Goal: Check status: Check status

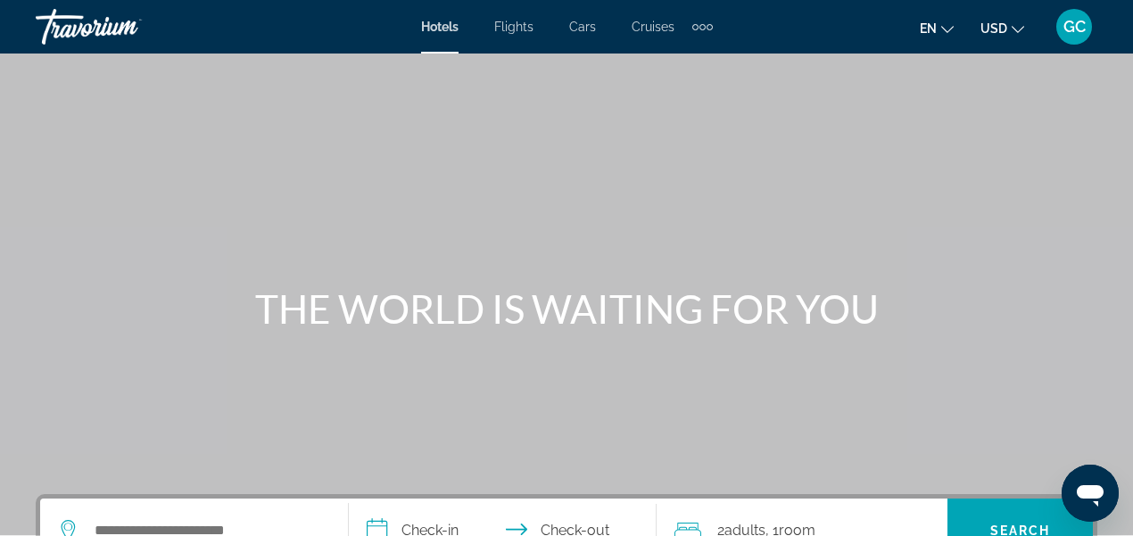
click at [1069, 39] on div "GC" at bounding box center [1074, 27] width 36 height 36
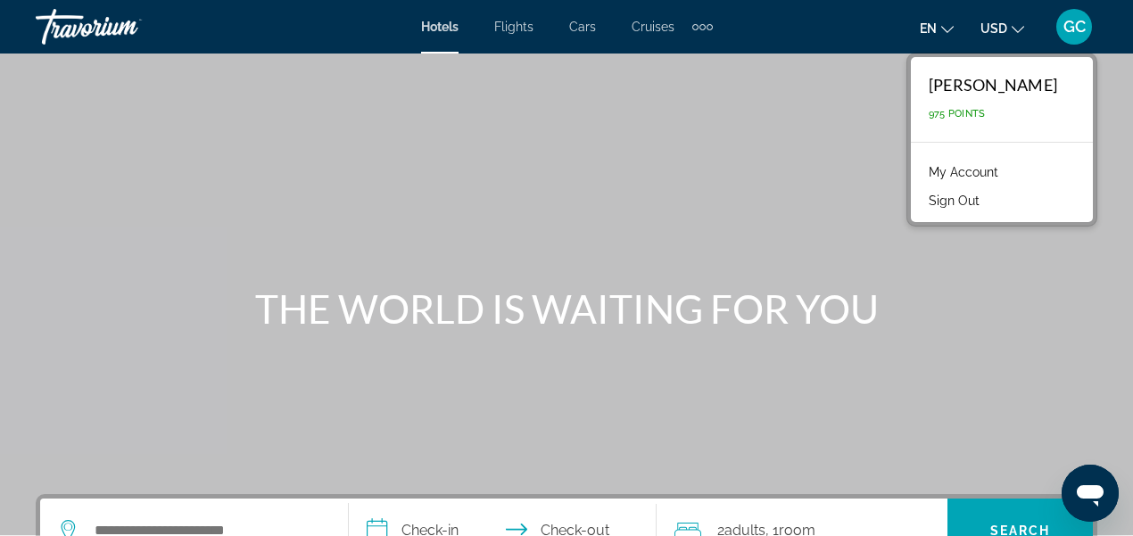
click at [920, 171] on link "My Account" at bounding box center [963, 172] width 87 height 23
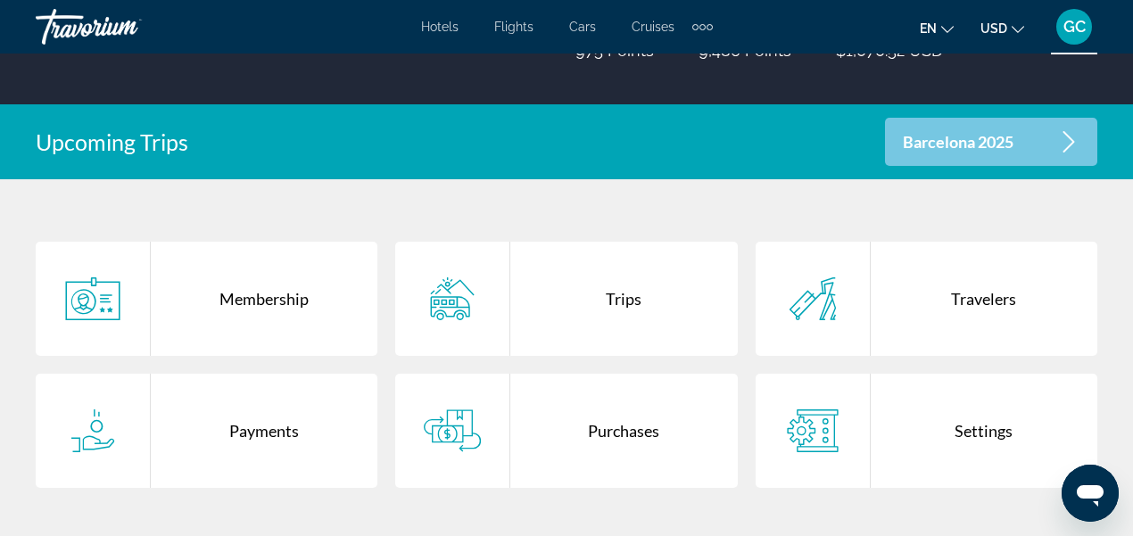
scroll to position [297, 0]
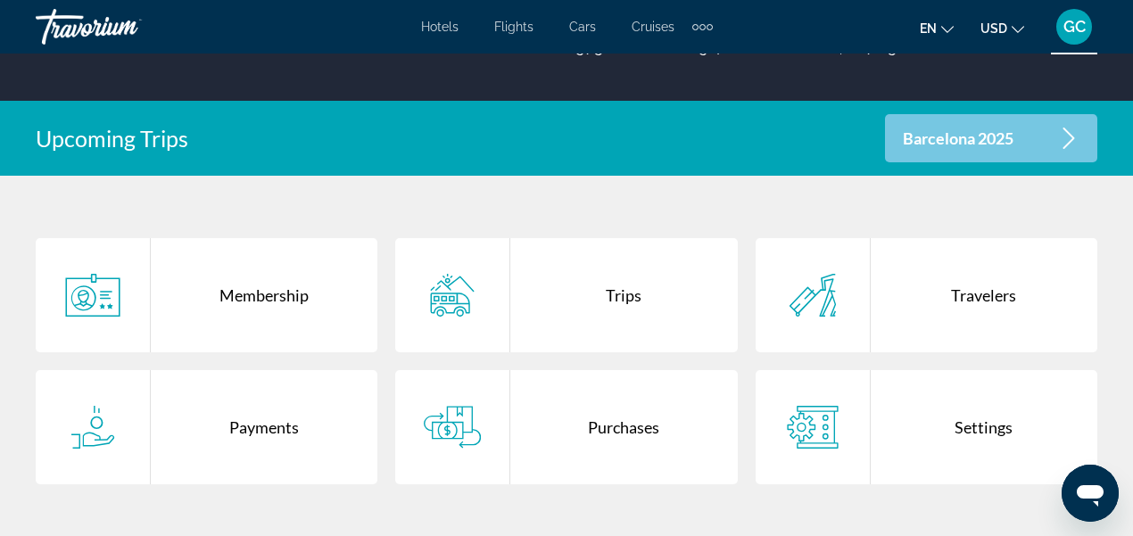
click at [619, 303] on div "Trips" at bounding box center [623, 295] width 227 height 114
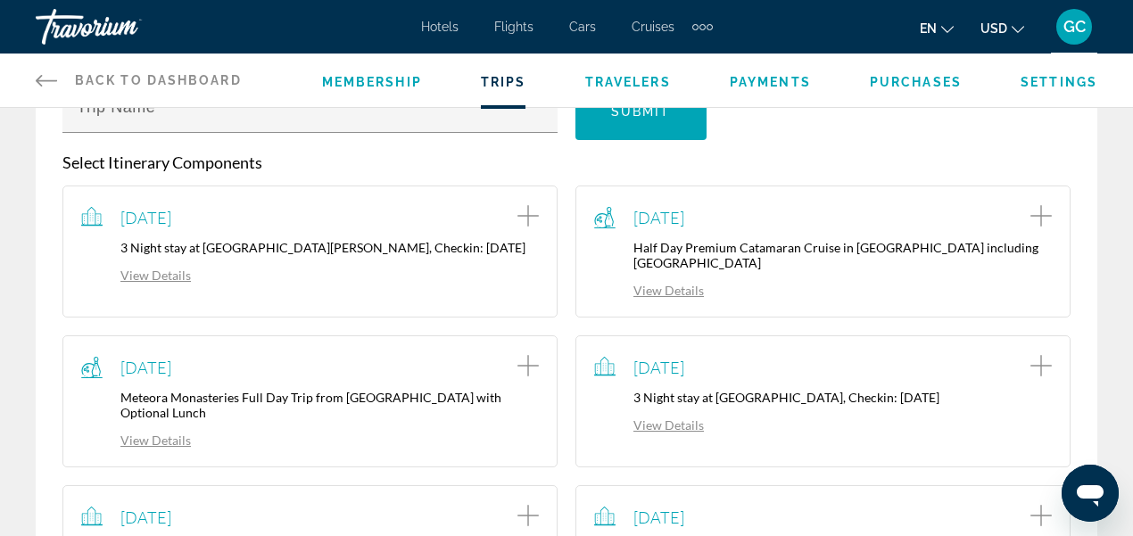
scroll to position [535, 0]
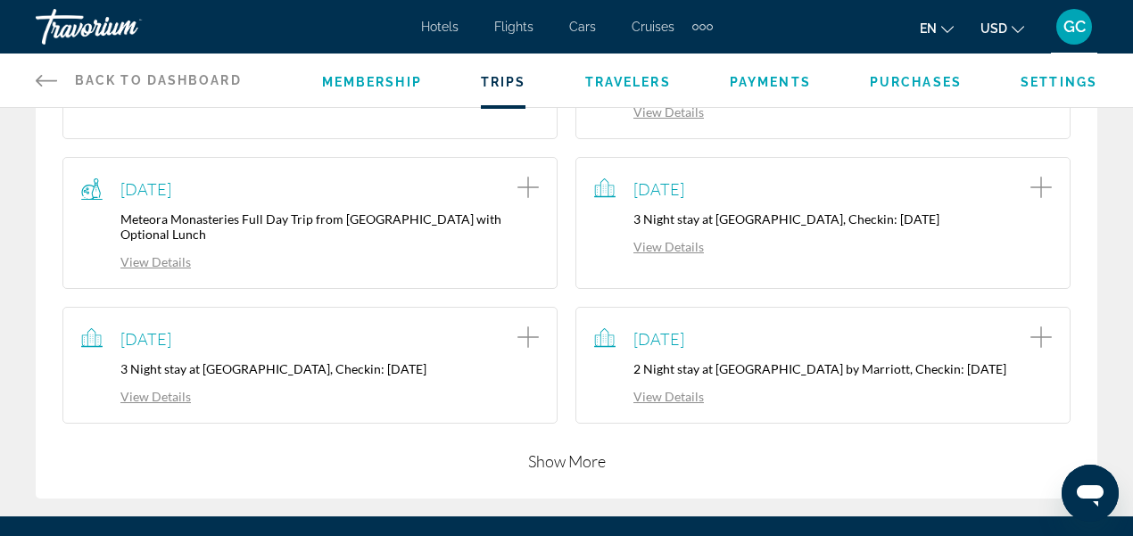
click at [677, 389] on link "View Details" at bounding box center [649, 396] width 110 height 15
click at [0, 0] on div at bounding box center [0, 0] width 0 height 0
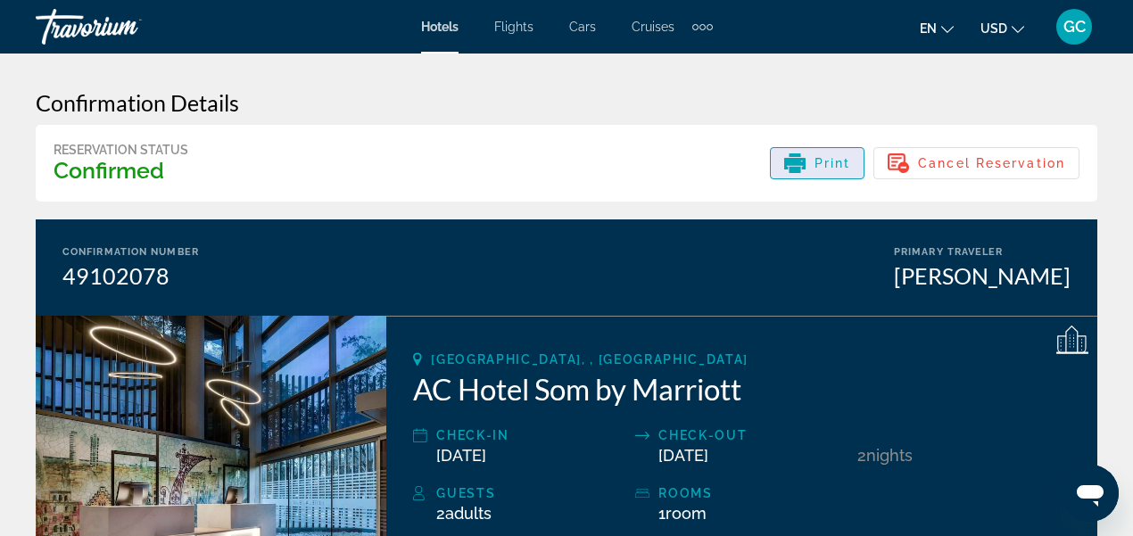
click at [789, 169] on icon "Main content" at bounding box center [794, 164] width 21 height 12
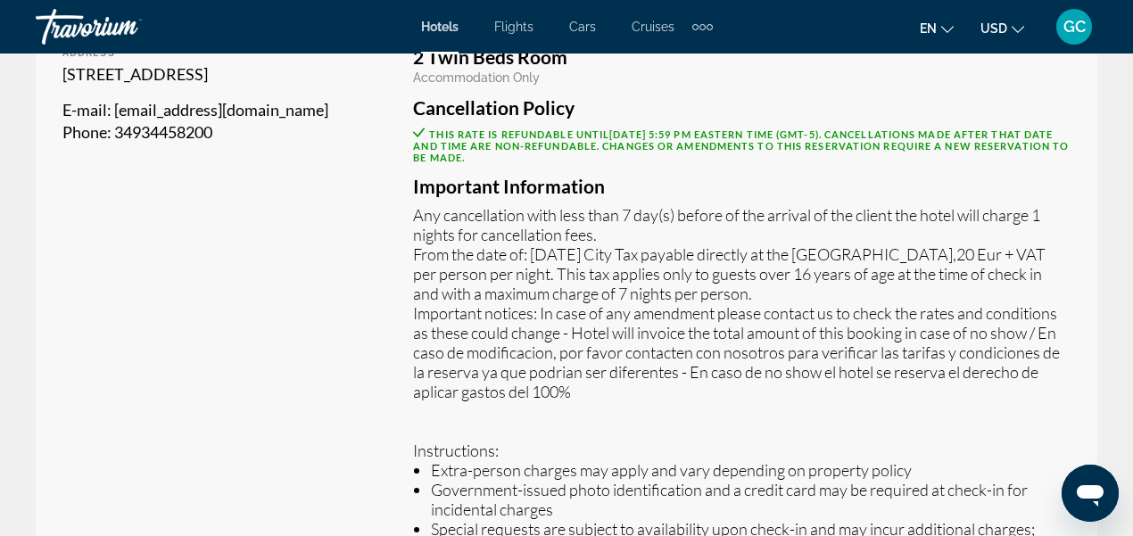
scroll to position [594, 0]
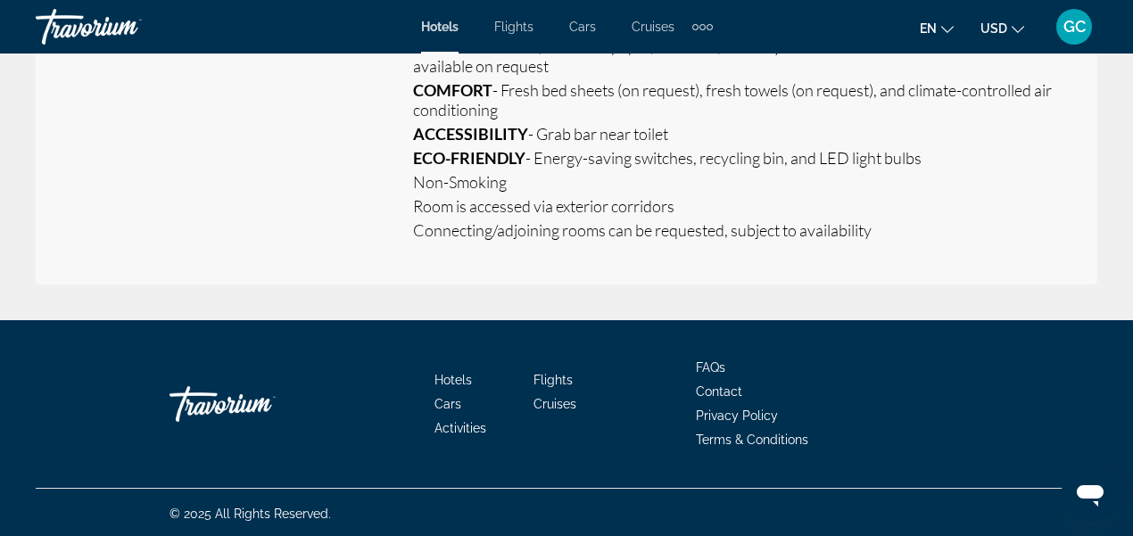
scroll to position [1986, 0]
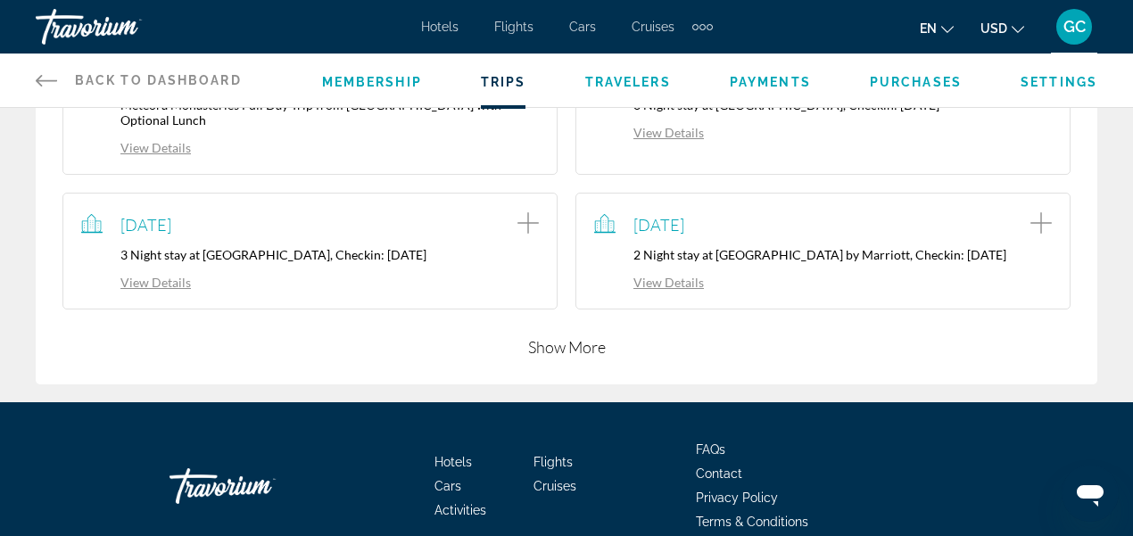
scroll to position [654, 0]
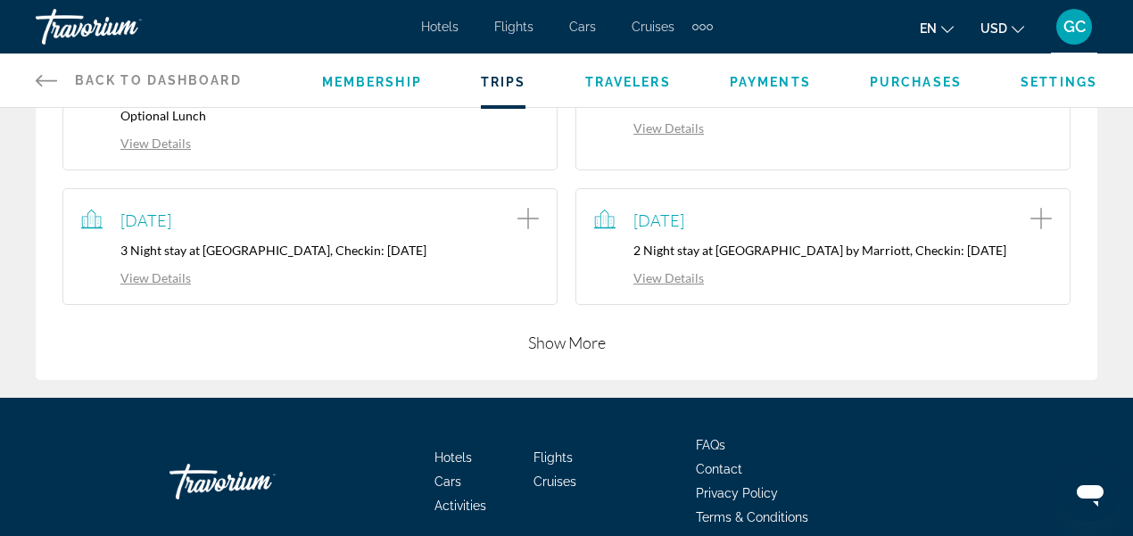
click at [576, 332] on button "Show More" at bounding box center [567, 342] width 78 height 21
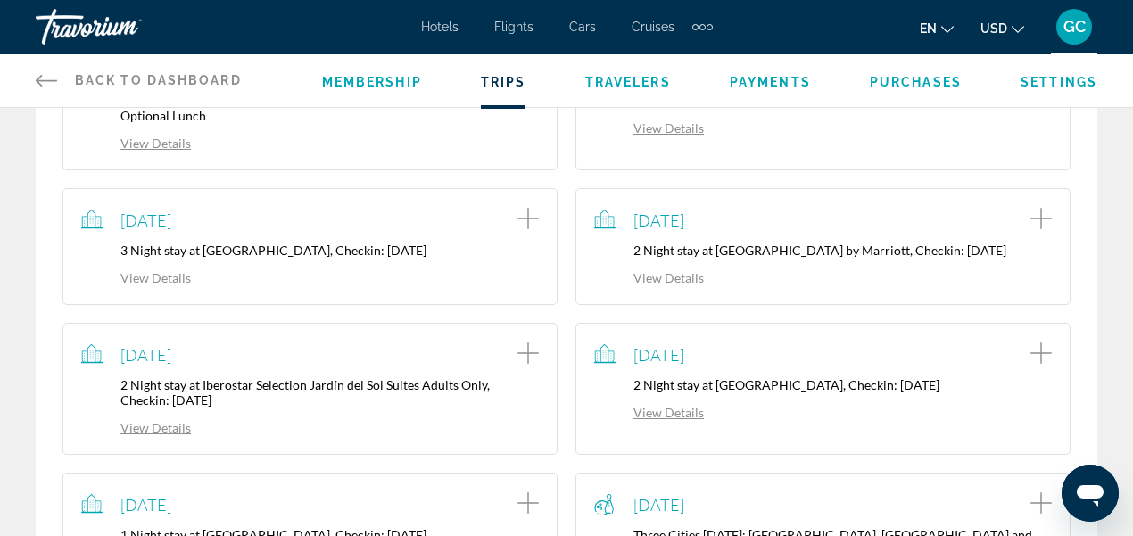
click at [673, 270] on link "View Details" at bounding box center [649, 277] width 110 height 15
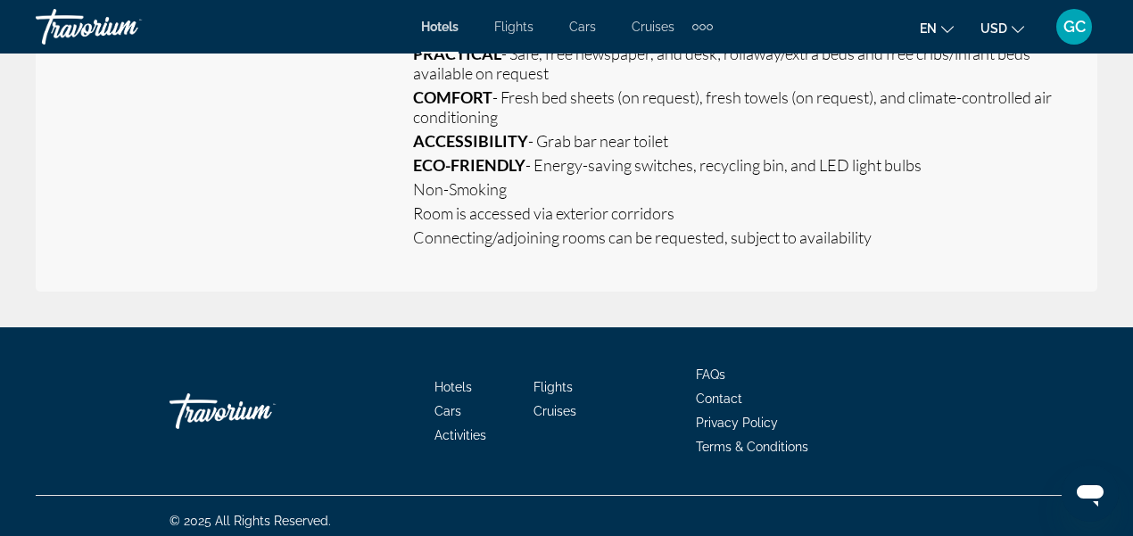
scroll to position [1986, 0]
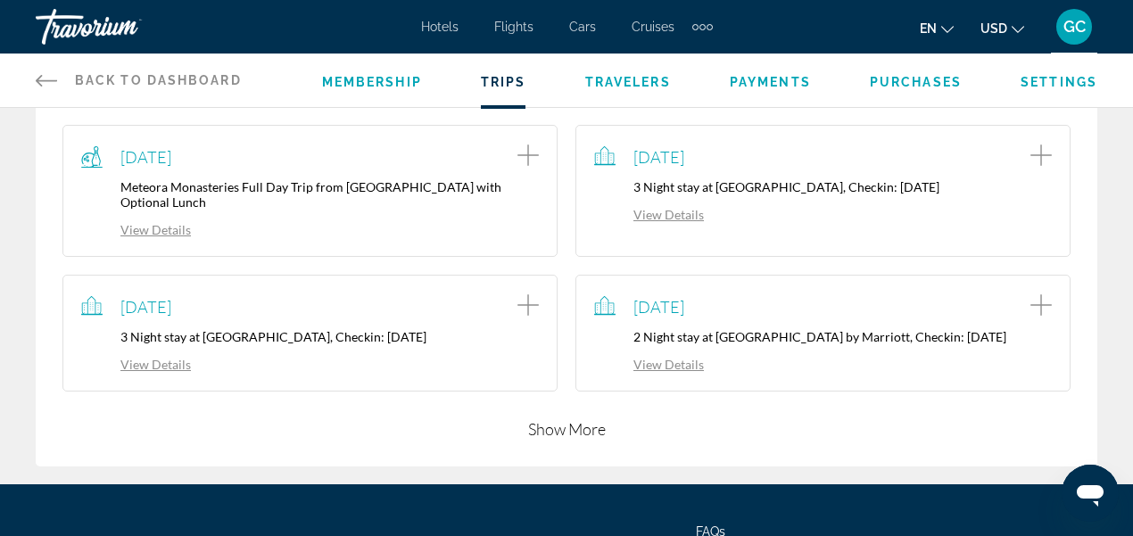
scroll to position [594, 0]
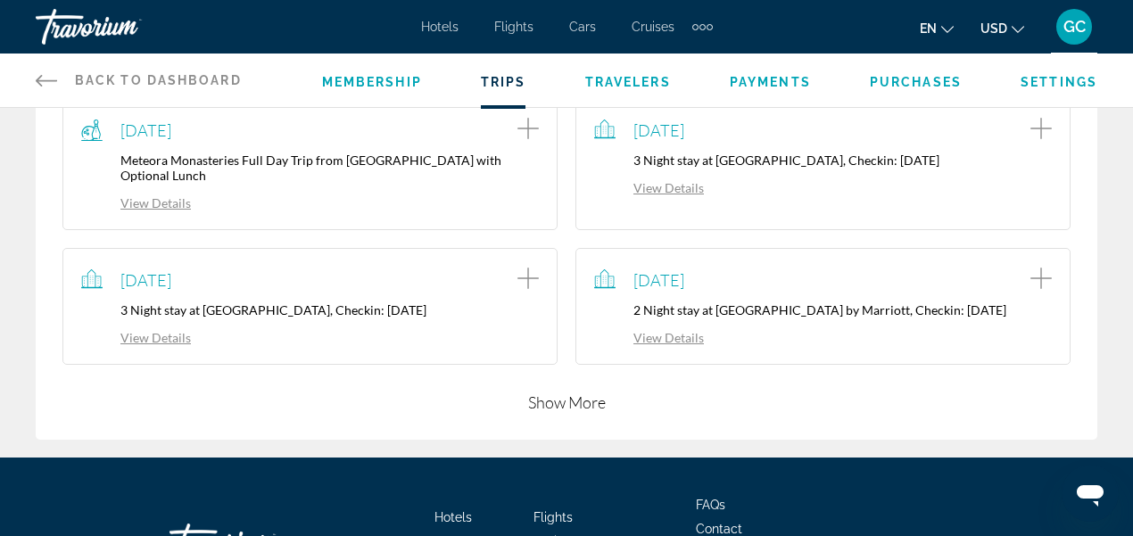
click at [557, 392] on button "Show More" at bounding box center [567, 402] width 78 height 21
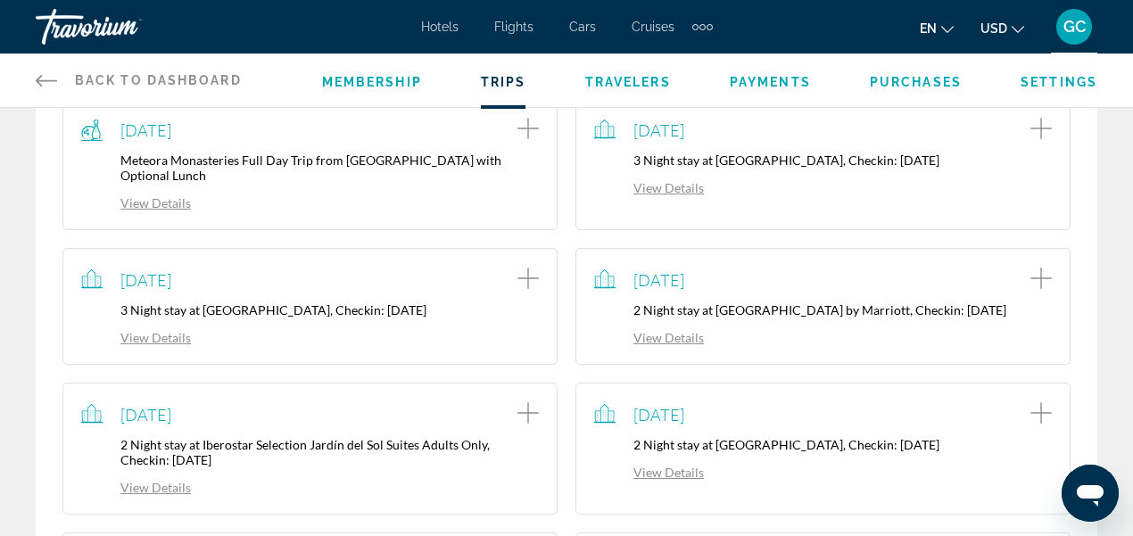
click at [1038, 268] on icon "Add item to trip" at bounding box center [1040, 278] width 21 height 21
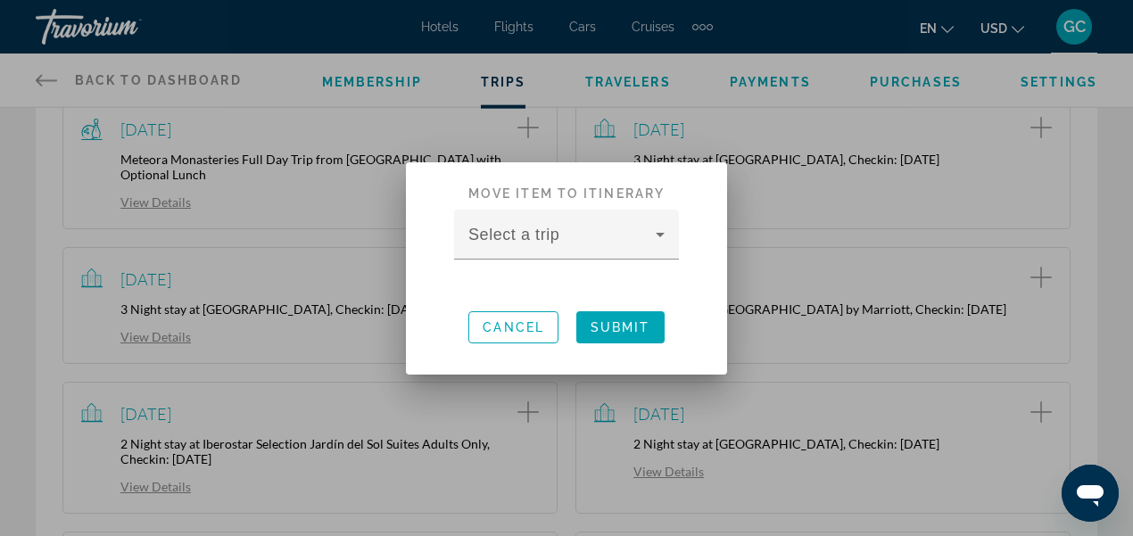
click at [878, 304] on div at bounding box center [566, 268] width 1133 height 536
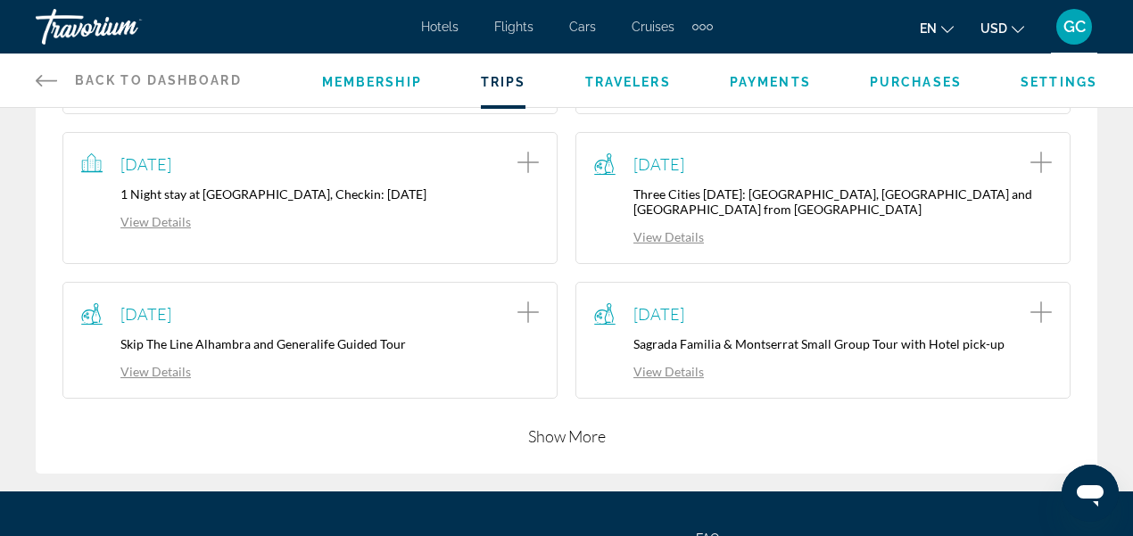
scroll to position [1011, 0]
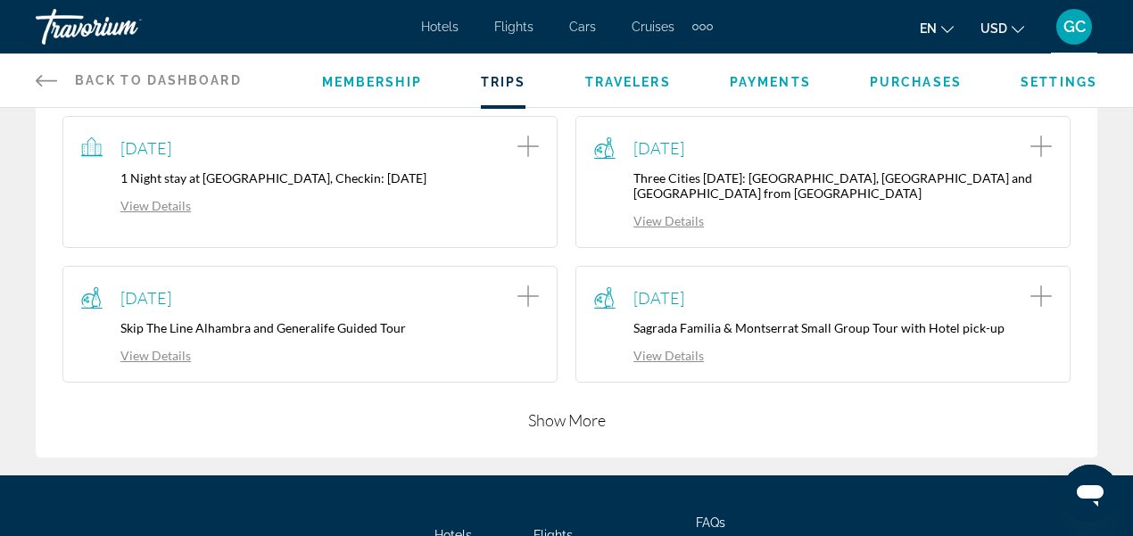
click at [669, 348] on link "View Details" at bounding box center [649, 355] width 110 height 15
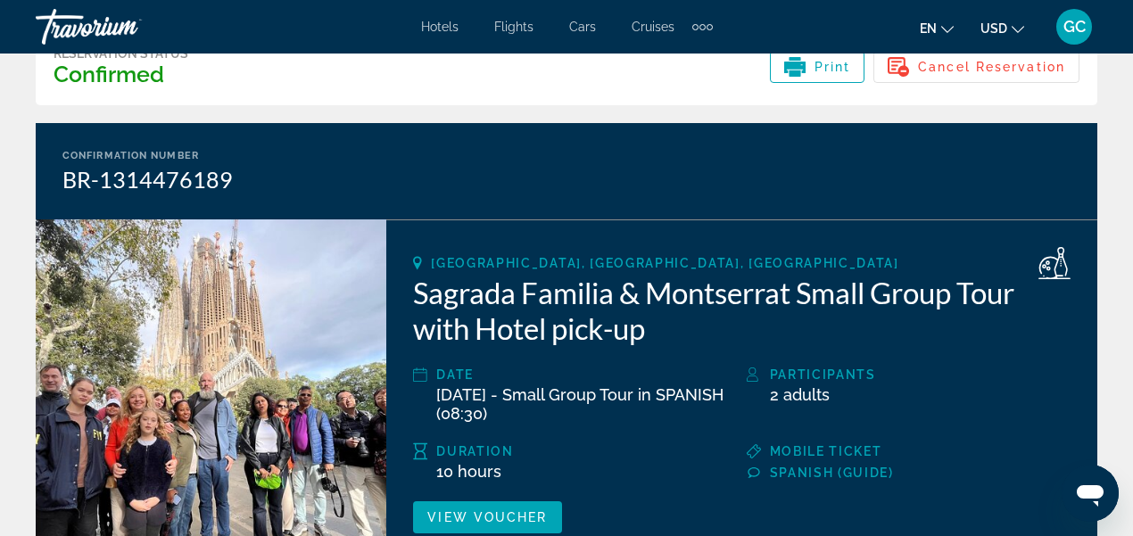
scroll to position [59, 0]
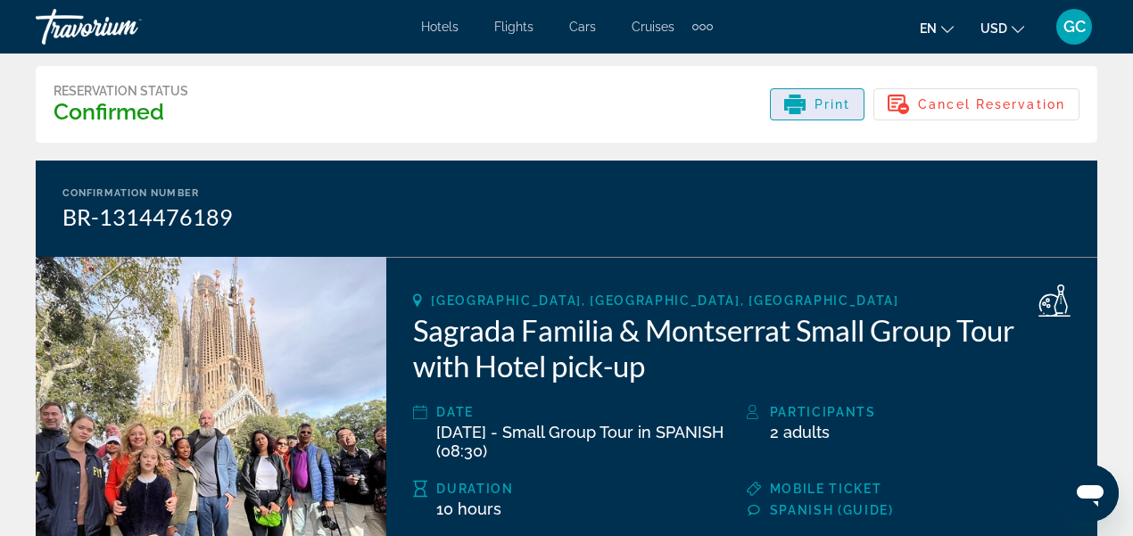
click at [818, 105] on span "Print" at bounding box center [833, 104] width 37 height 14
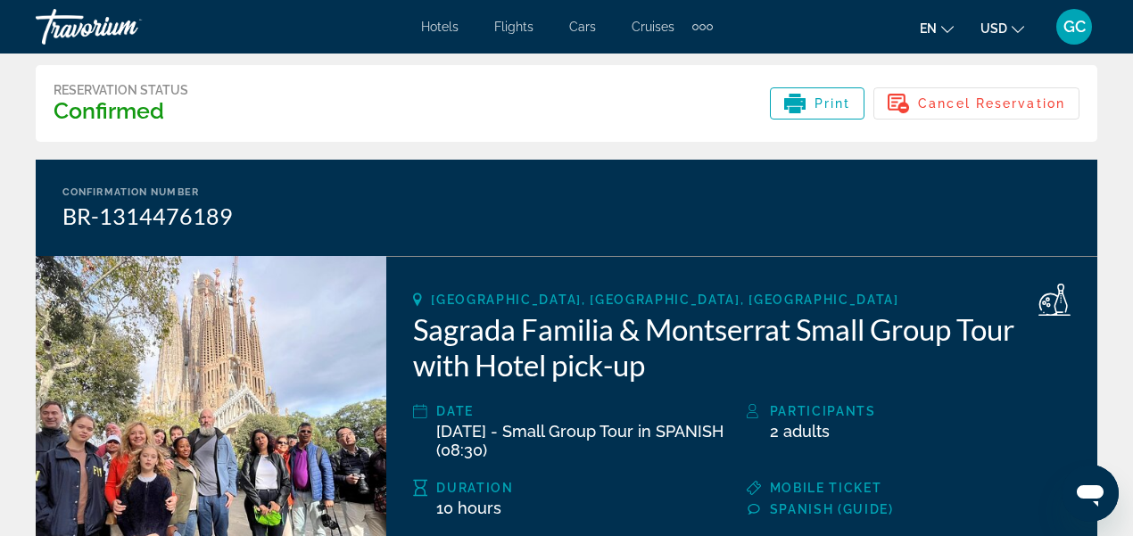
click at [680, 475] on div "Date [DATE] - Small Group Tour in SPANISH (08:30) Participants 2 Adult Adults D…" at bounding box center [742, 461] width 658 height 120
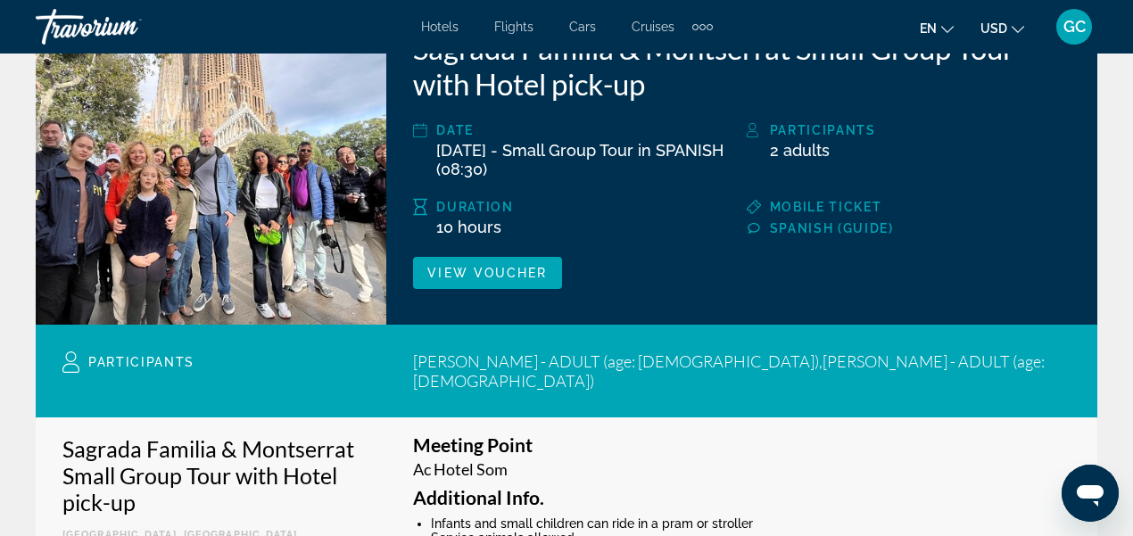
scroll to position [416, 0]
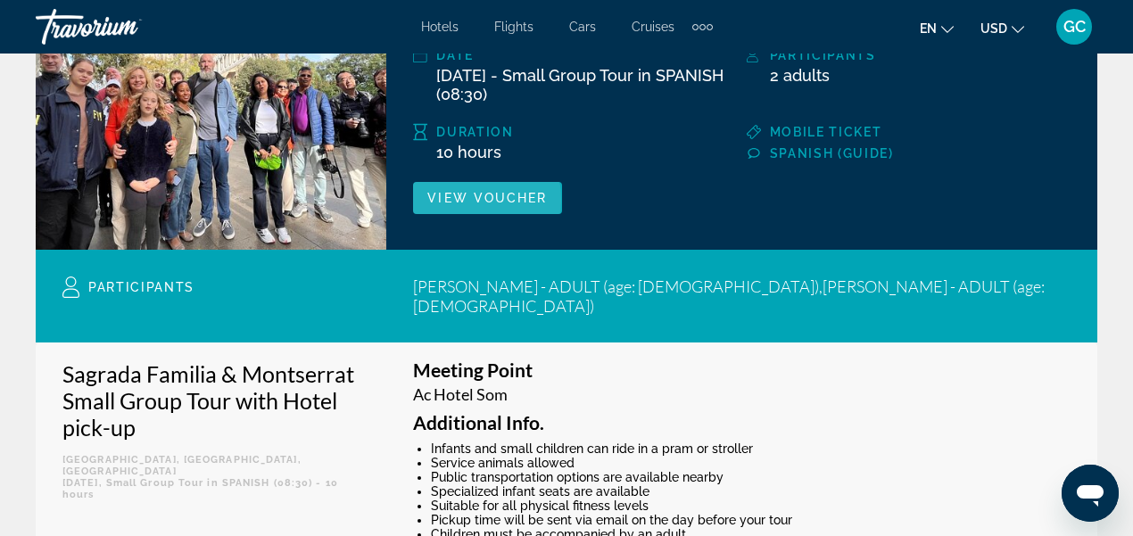
click at [453, 199] on span "View Voucher" at bounding box center [487, 198] width 120 height 14
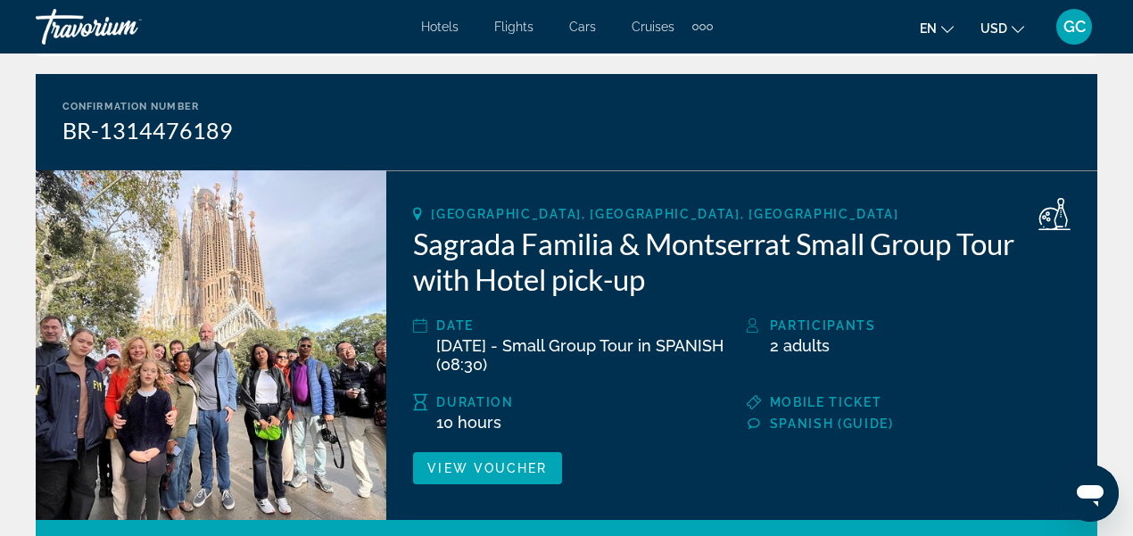
scroll to position [119, 0]
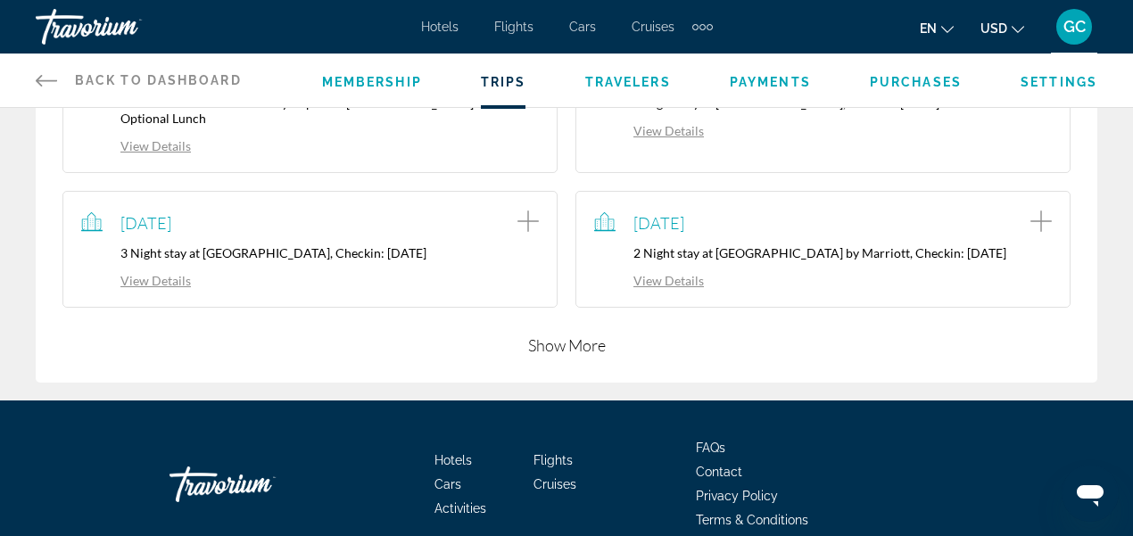
scroll to position [654, 0]
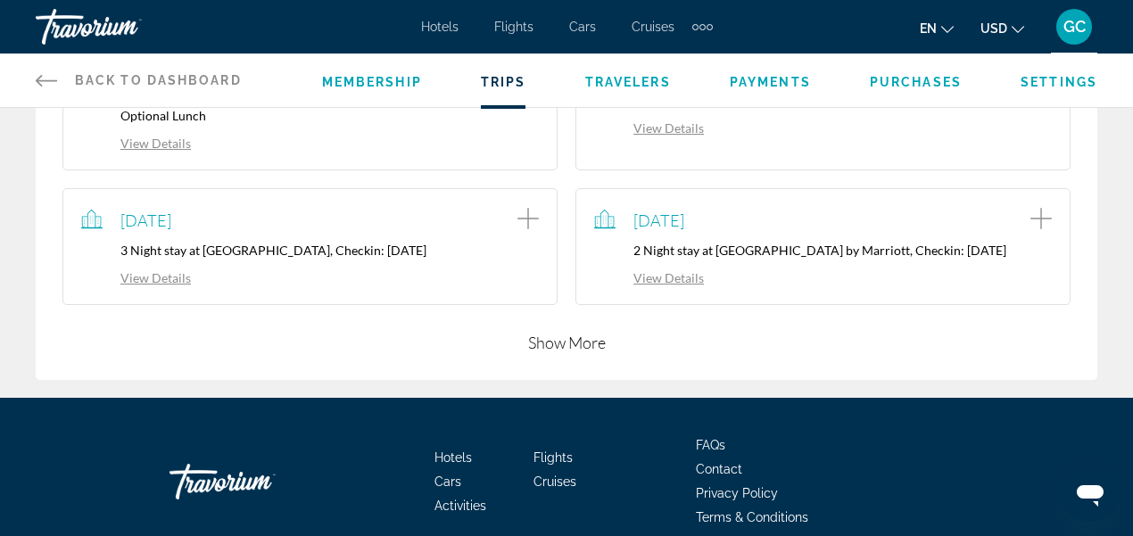
click at [145, 270] on link "View Details" at bounding box center [136, 277] width 110 height 15
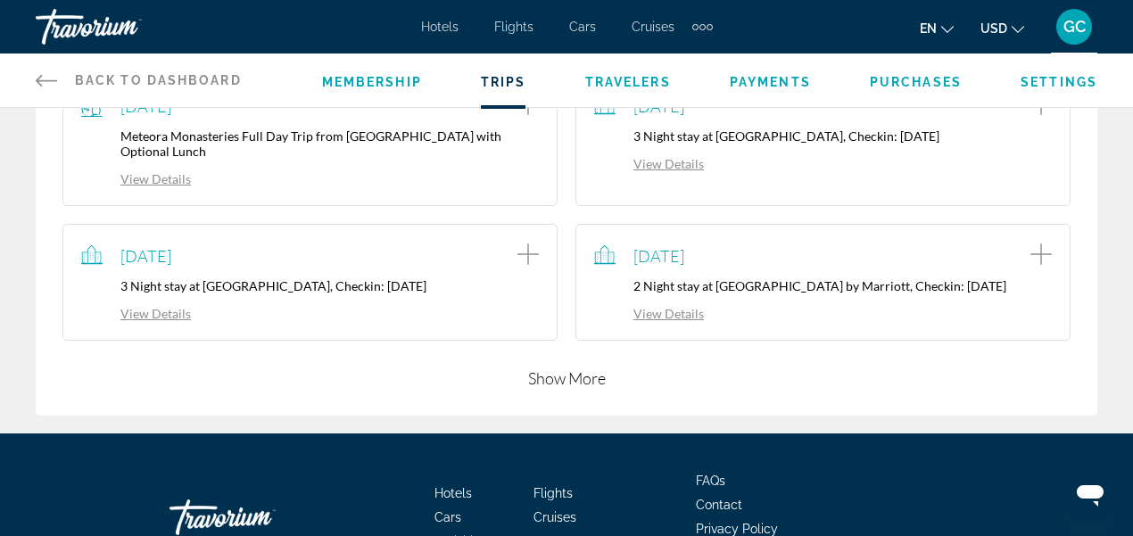
scroll to position [594, 0]
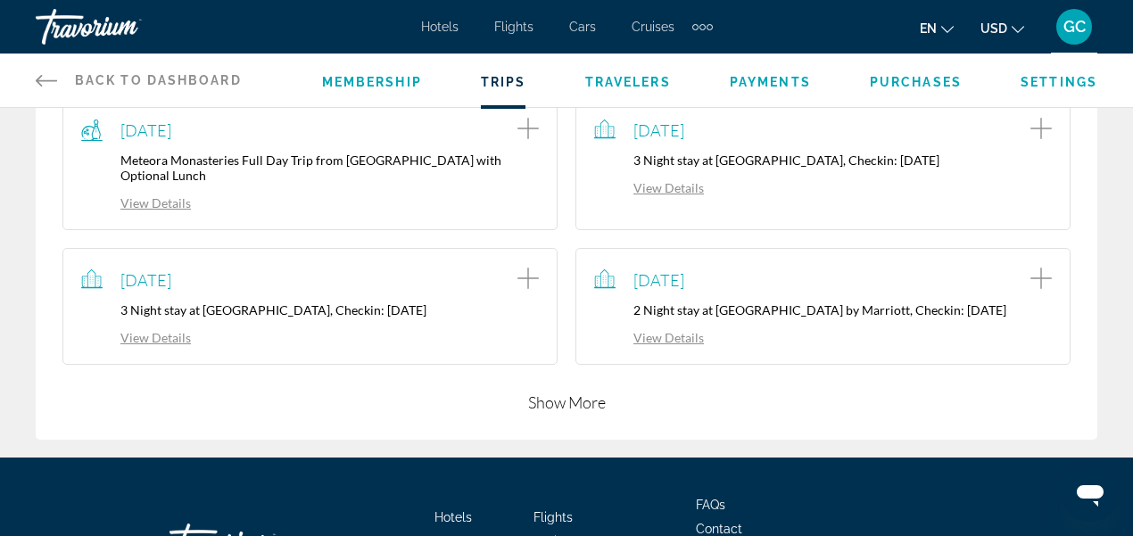
click at [582, 392] on button "Show More" at bounding box center [567, 402] width 78 height 21
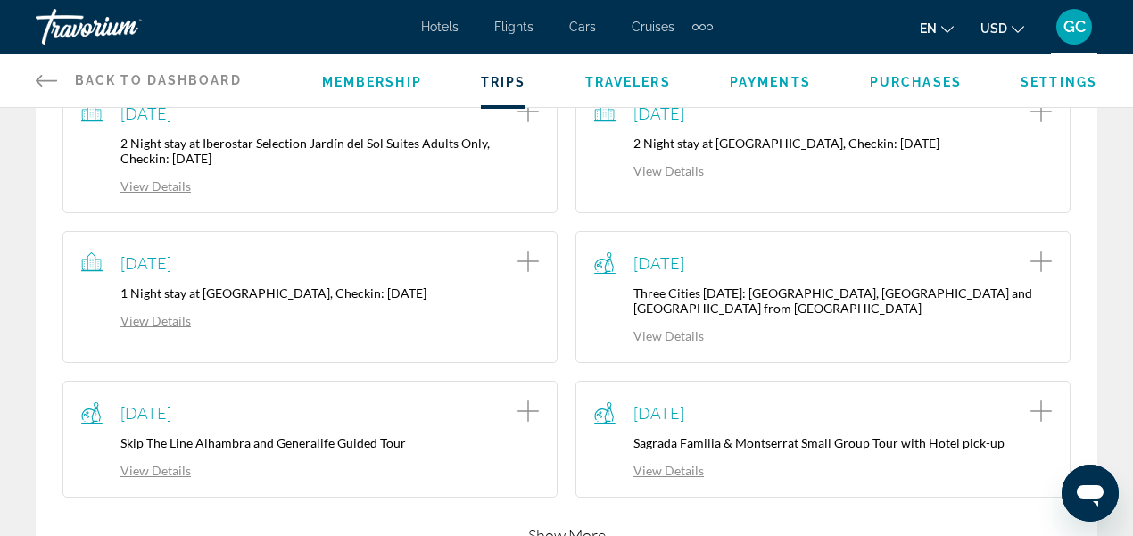
scroll to position [951, 0]
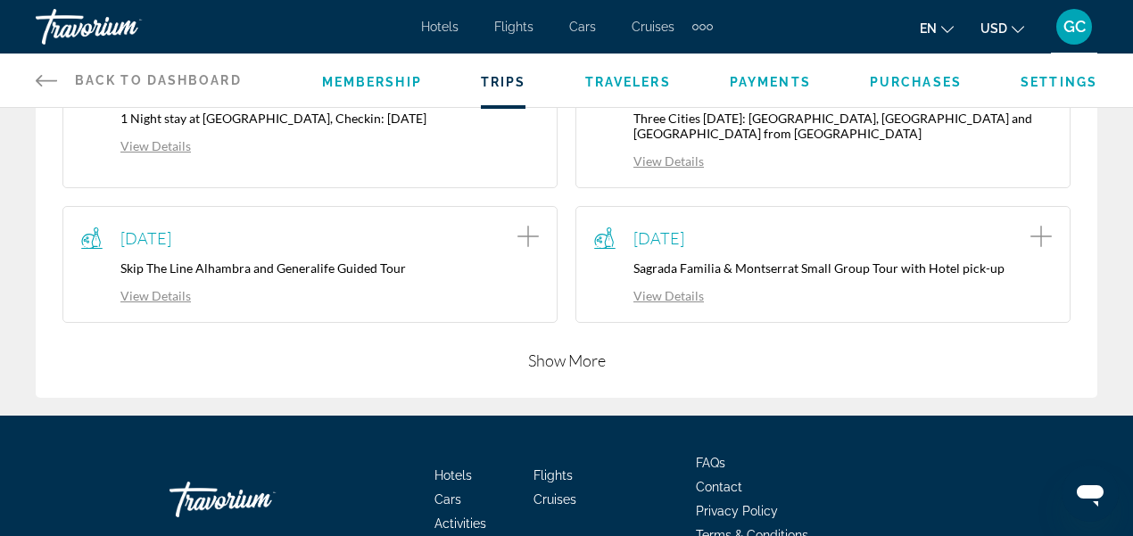
click at [570, 350] on button "Show More" at bounding box center [567, 360] width 78 height 21
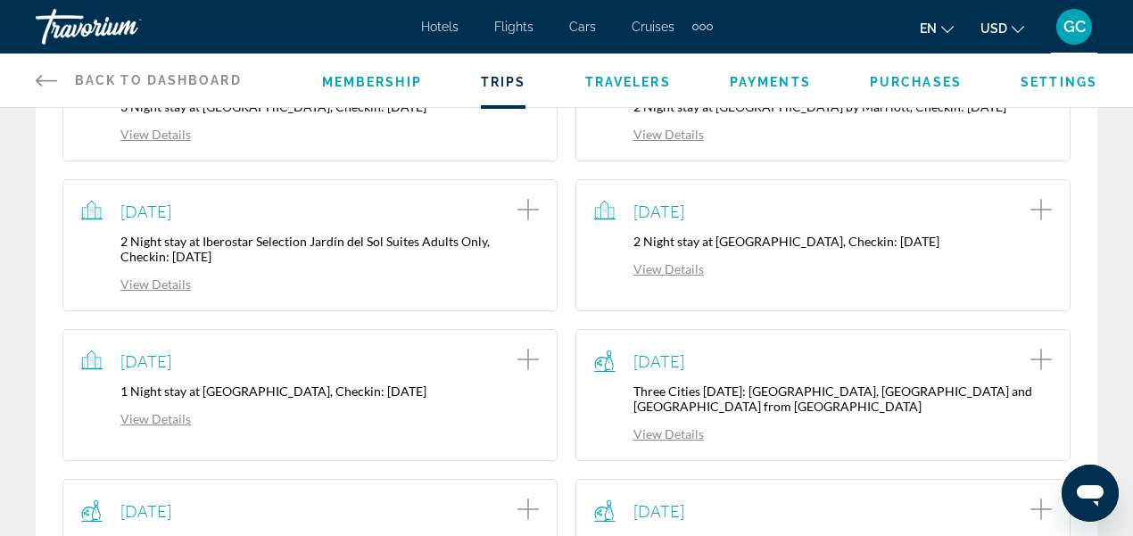
scroll to position [773, 0]
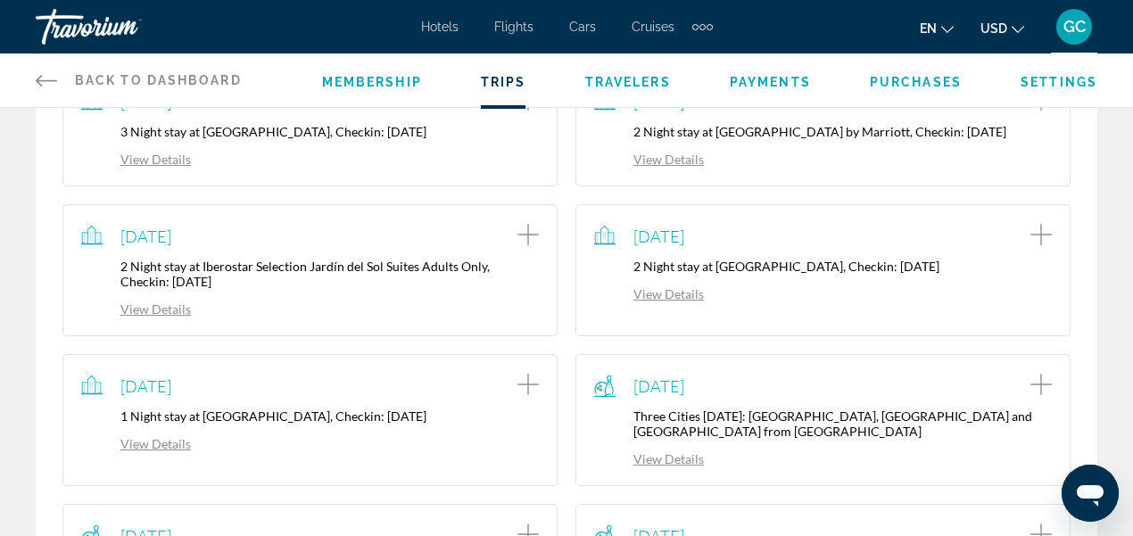
click at [681, 286] on link "View Details" at bounding box center [649, 293] width 110 height 15
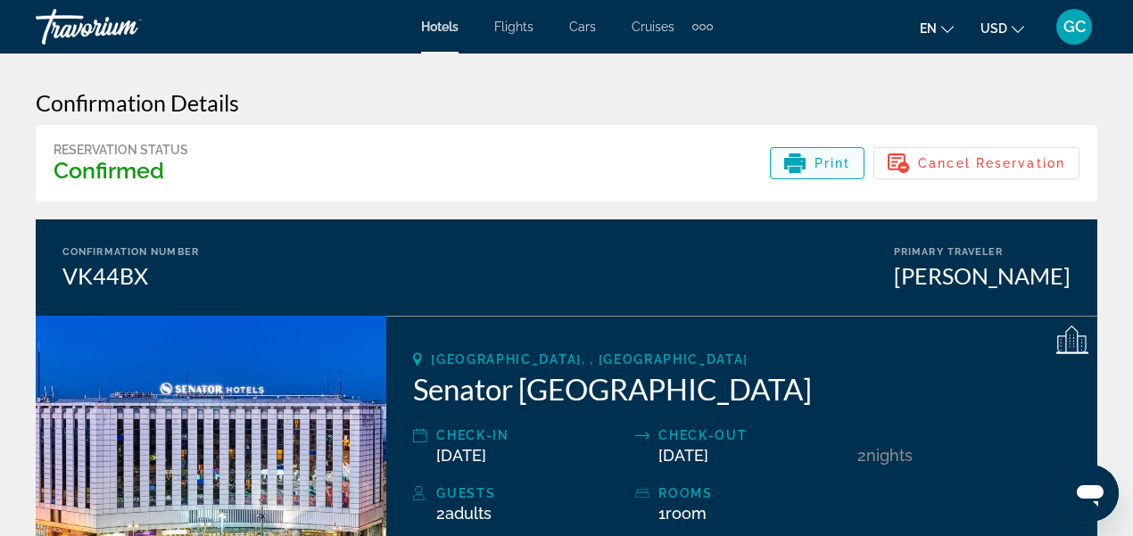
click at [828, 168] on span "Print" at bounding box center [833, 163] width 37 height 14
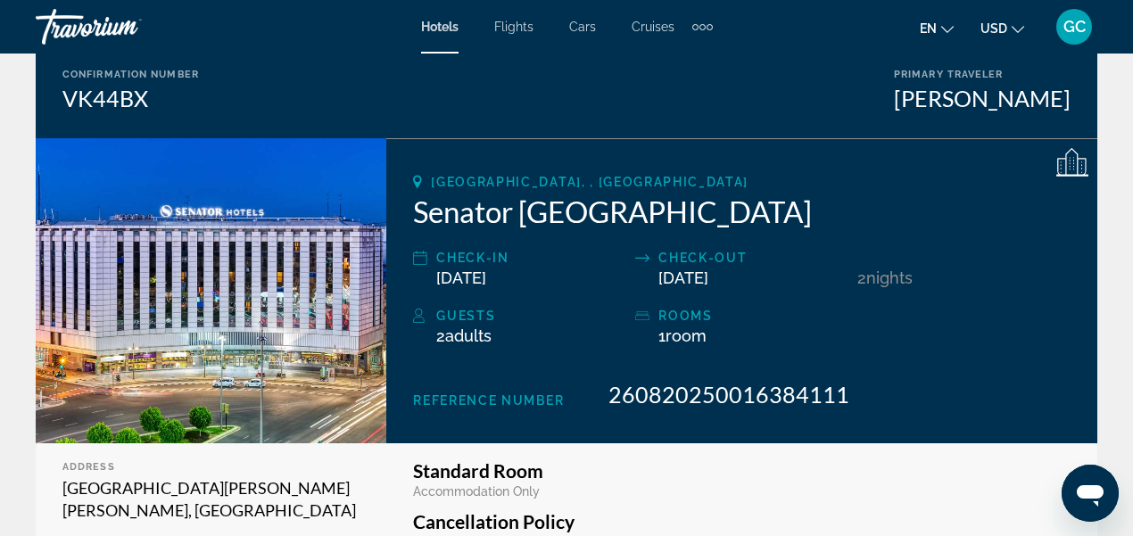
scroll to position [178, 0]
